Goal: Transaction & Acquisition: Download file/media

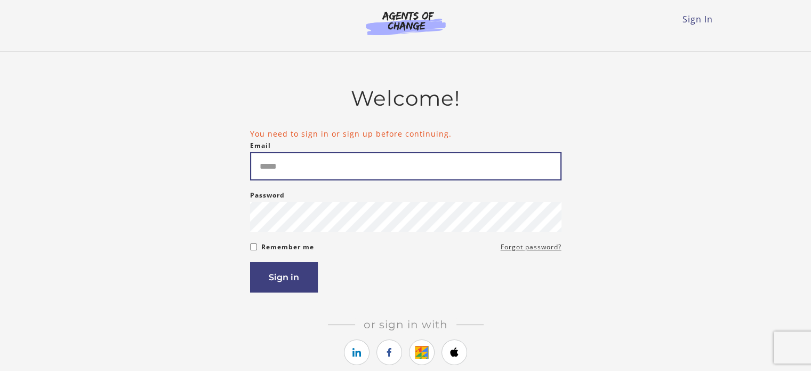
click at [317, 171] on input "Email" at bounding box center [405, 166] width 311 height 28
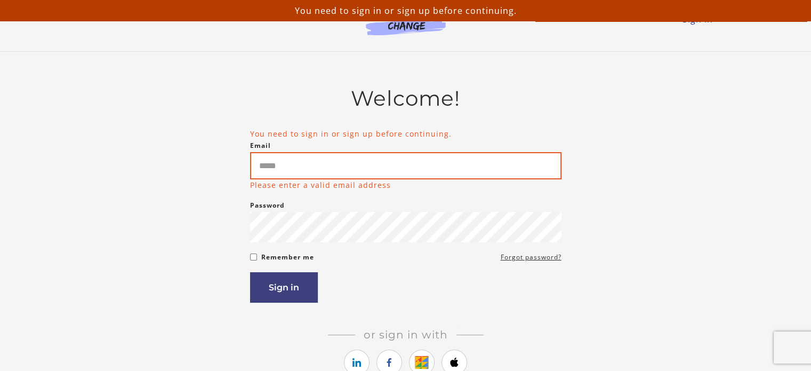
click at [317, 171] on input "Email" at bounding box center [405, 165] width 311 height 27
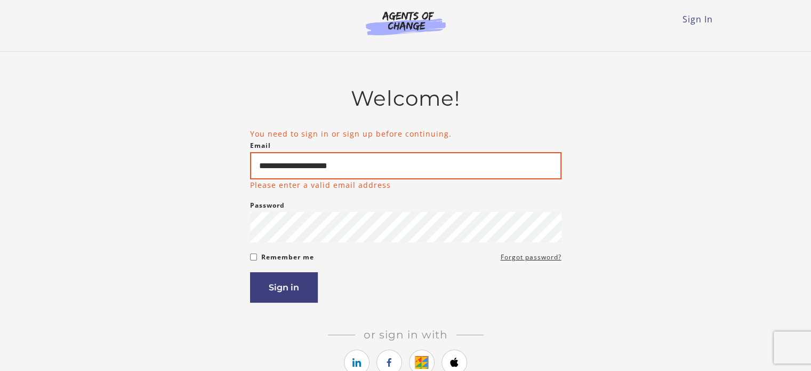
type input "**********"
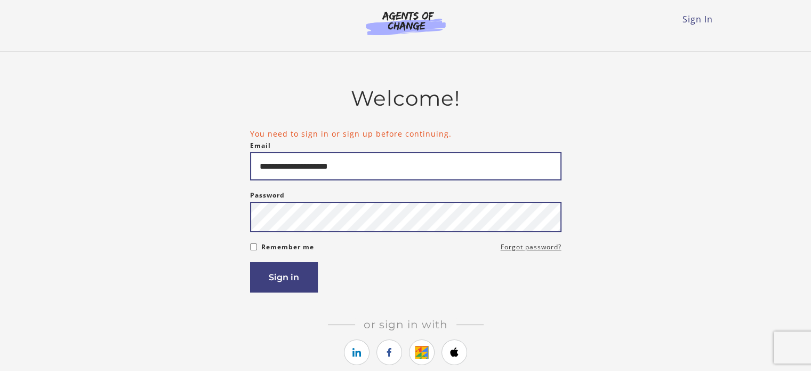
click at [250, 262] on button "Sign in" at bounding box center [284, 277] width 68 height 30
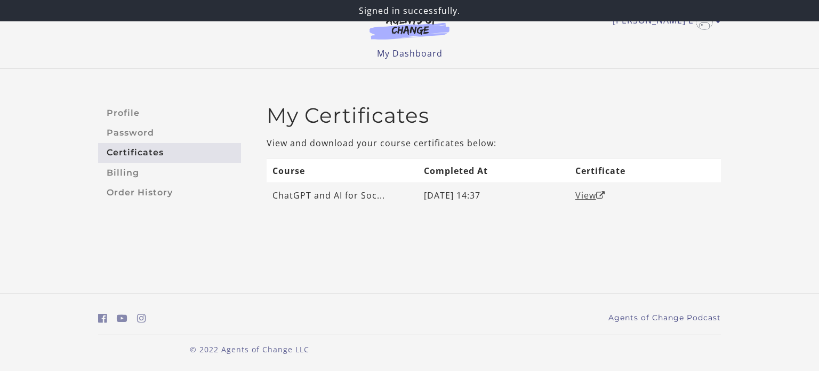
click at [592, 194] on link "View" at bounding box center [590, 195] width 30 height 12
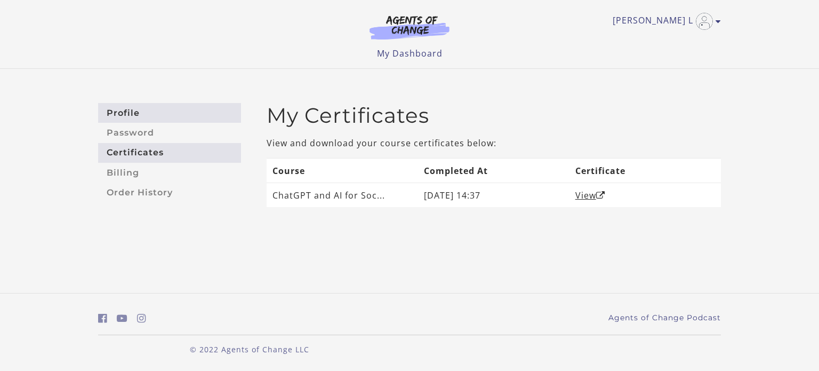
click at [134, 113] on link "Profile" at bounding box center [169, 113] width 143 height 20
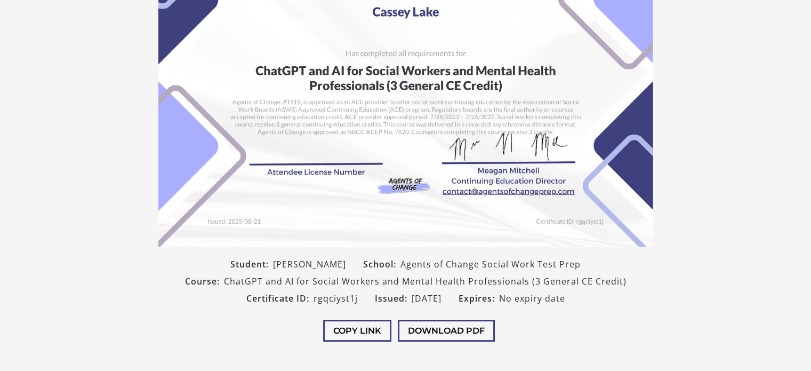
scroll to position [218, 0]
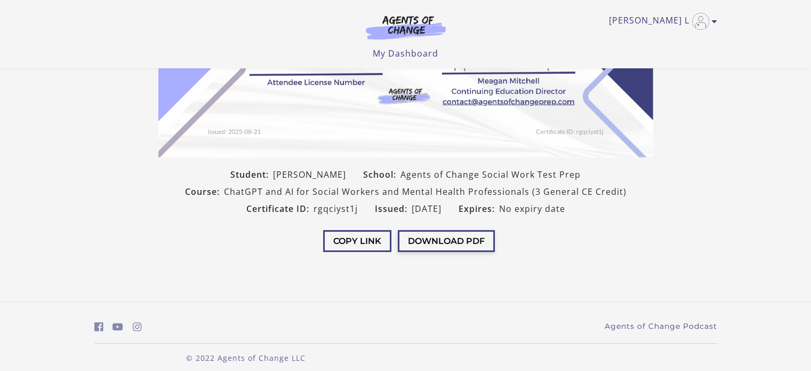
click at [467, 234] on button "Download PDF" at bounding box center [446, 241] width 97 height 22
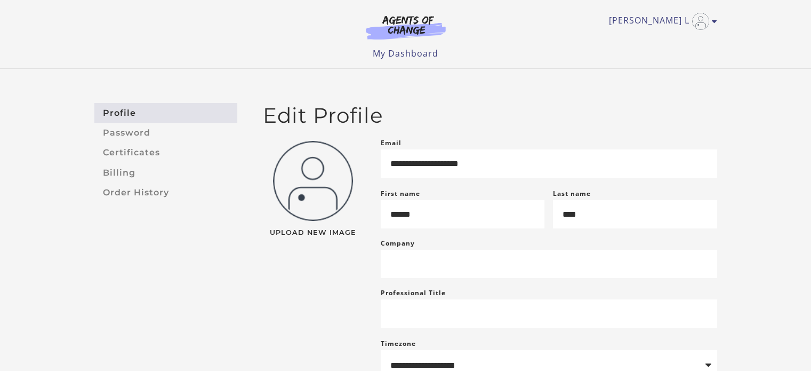
click at [417, 47] on li "My Dashboard" at bounding box center [406, 53] width 66 height 13
click at [418, 57] on link "My Dashboard" at bounding box center [406, 53] width 66 height 12
